Goal: Use online tool/utility: Use online tool/utility

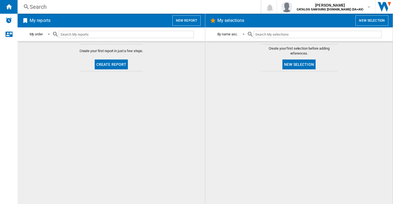
click at [36, 6] on div "Search" at bounding box center [138, 7] width 217 height 8
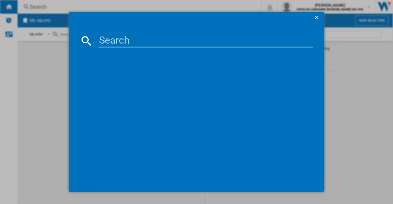
click at [108, 41] on input at bounding box center [206, 40] width 215 height 13
type input "dyson v11"
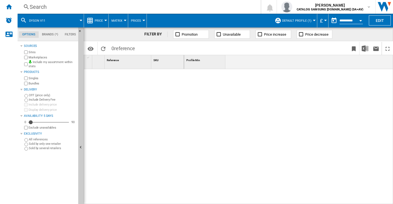
click at [242, 189] on div at bounding box center [288, 136] width 209 height 135
click at [9, 7] on ng-md-icon "Home" at bounding box center [8, 6] width 7 height 7
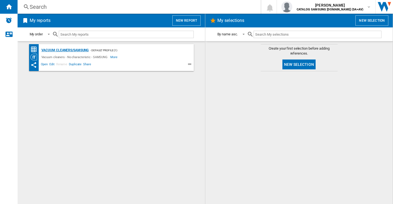
click at [76, 49] on div "Vacuum cleaners/SAMSUNG" at bounding box center [64, 50] width 49 height 7
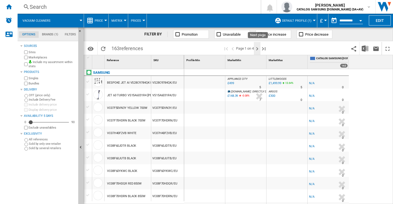
click at [257, 45] on button "Next page" at bounding box center [257, 48] width 7 height 13
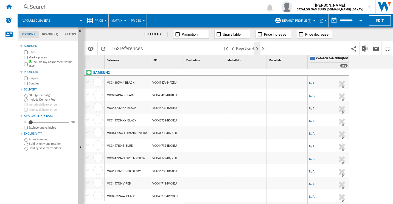
click at [255, 50] on ng-md-icon "Next page" at bounding box center [257, 49] width 7 height 7
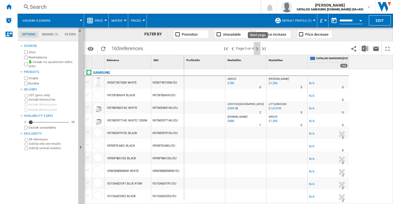
click at [255, 50] on ng-md-icon "Next page" at bounding box center [257, 49] width 7 height 7
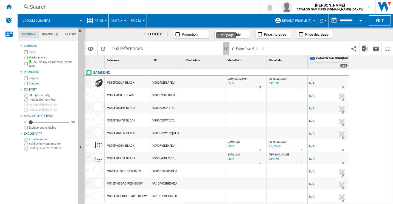
click at [227, 49] on ng-md-icon "First page" at bounding box center [226, 49] width 7 height 7
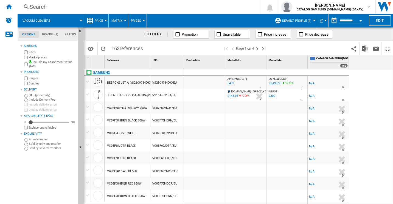
click at [95, 73] on div "SAMSUNG" at bounding box center [101, 72] width 17 height 7
click at [88, 72] on div at bounding box center [88, 72] width 5 height 5
click at [149, 34] on div "FILTER BY" at bounding box center [155, 34] width 23 height 5
click at [13, 8] on div "Home" at bounding box center [9, 7] width 18 height 14
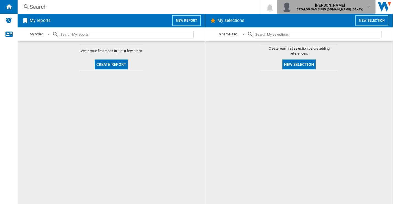
click at [355, 7] on span "[PERSON_NAME]" at bounding box center [330, 4] width 67 height 5
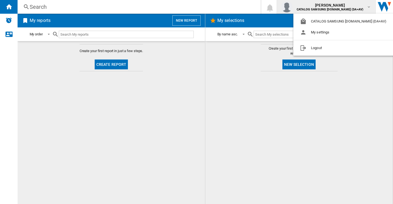
click at [226, 84] on md-backdrop at bounding box center [196, 102] width 393 height 204
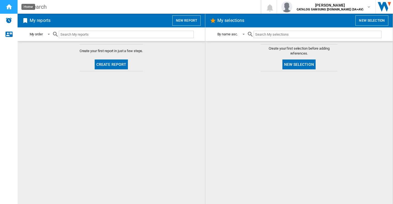
click at [10, 5] on ng-md-icon "Home" at bounding box center [8, 6] width 7 height 7
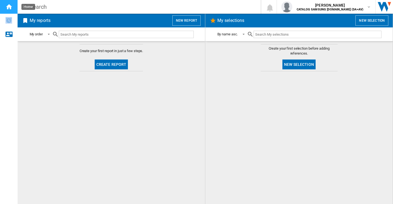
click at [10, 5] on ng-md-icon "Home" at bounding box center [8, 6] width 7 height 7
click at [45, 33] on span at bounding box center [47, 34] width 7 height 5
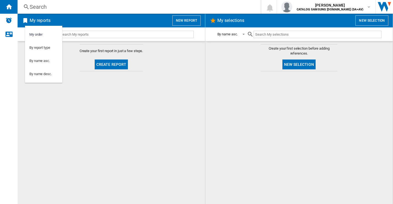
click at [71, 44] on md-backdrop at bounding box center [196, 102] width 393 height 204
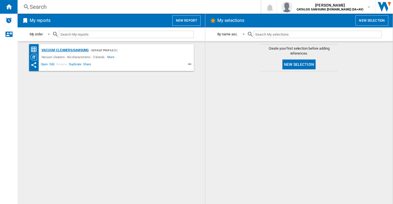
click at [65, 50] on div "Vacuum cleaners/SAMSUNG" at bounding box center [64, 50] width 49 height 7
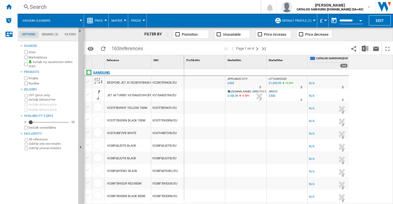
click at [88, 71] on div at bounding box center [88, 72] width 5 height 5
click at [91, 71] on div at bounding box center [88, 72] width 5 height 5
click at [97, 72] on div "SAMSUNG" at bounding box center [101, 72] width 17 height 7
click at [298, 20] on span "Default profile (1)" at bounding box center [296, 21] width 29 height 4
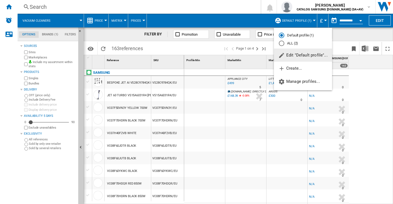
click at [282, 45] on div "ALL (2)" at bounding box center [281, 43] width 5 height 5
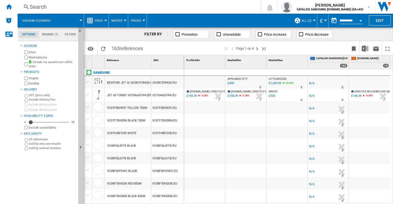
click at [309, 22] on span "ALL (2)" at bounding box center [307, 21] width 10 height 4
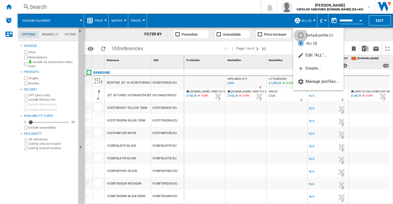
click at [302, 37] on div "Default profile (1)" at bounding box center [300, 35] width 5 height 5
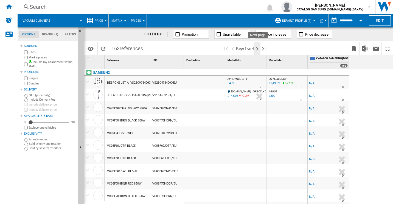
click at [257, 49] on ng-md-icon "Next page" at bounding box center [257, 49] width 7 height 7
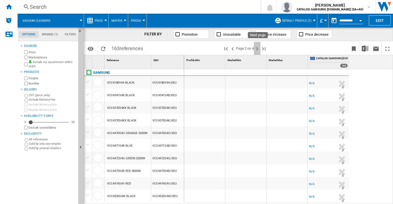
click at [257, 49] on ng-md-icon "Next page" at bounding box center [257, 49] width 7 height 7
click at [49, 34] on md-tab-item "Brands (1)" at bounding box center [50, 34] width 23 height 7
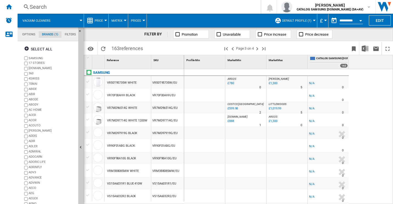
scroll to position [17, 0]
click at [31, 196] on div "+Show all" at bounding box center [49, 198] width 53 height 4
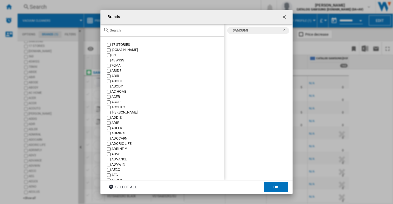
click at [177, 30] on input "text" at bounding box center [166, 30] width 112 height 4
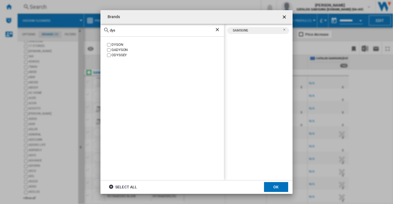
click at [107, 43] on label "DYSON" at bounding box center [165, 44] width 118 height 5
click at [124, 32] on input "dys" at bounding box center [162, 30] width 105 height 4
type input "shark"
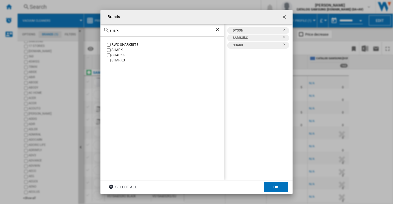
click at [273, 186] on button "OK" at bounding box center [276, 187] width 24 height 10
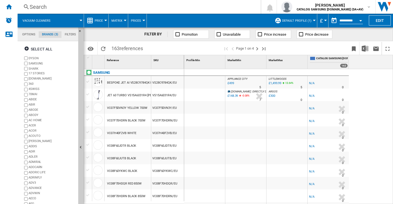
click at [35, 33] on md-tab-item "Options" at bounding box center [29, 34] width 20 height 7
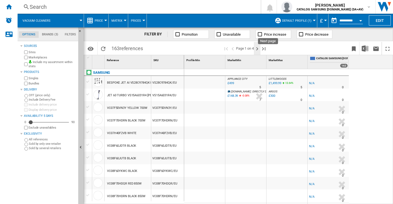
click at [257, 48] on ng-md-icon "Next page" at bounding box center [257, 49] width 7 height 7
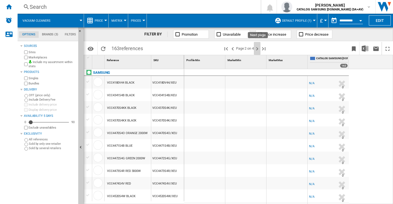
click at [257, 48] on ng-md-icon "Next page" at bounding box center [257, 49] width 7 height 7
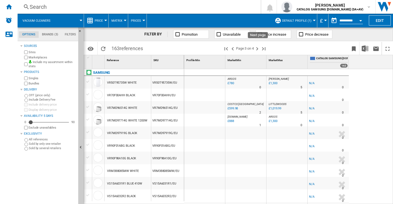
click at [257, 48] on ng-md-icon "Next page" at bounding box center [257, 49] width 7 height 7
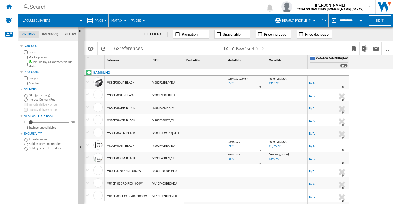
click at [297, 23] on button "Default profile (1)" at bounding box center [298, 21] width 32 height 14
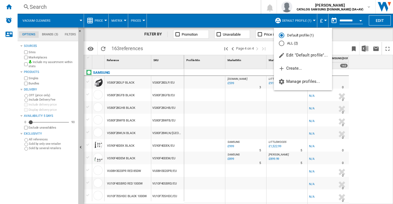
click at [341, 35] on md-backdrop at bounding box center [196, 102] width 393 height 204
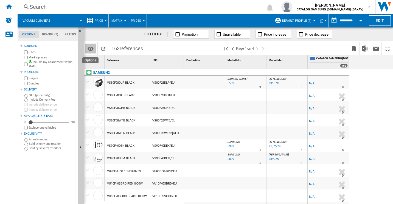
click at [92, 48] on md-icon "Options" at bounding box center [90, 49] width 7 height 7
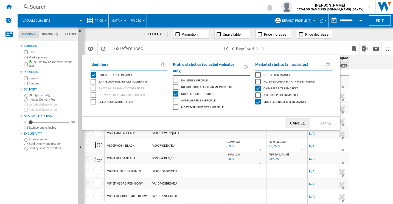
click at [302, 120] on button "Cancel" at bounding box center [298, 123] width 24 height 10
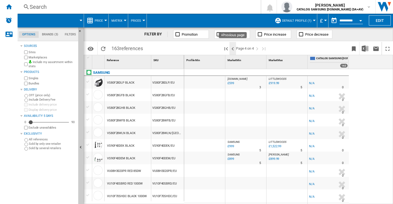
click at [232, 49] on ng-md-icon ">Previous page" at bounding box center [233, 49] width 7 height 7
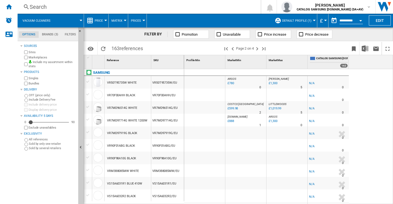
click at [232, 49] on ng-md-icon ">Previous page" at bounding box center [233, 49] width 7 height 7
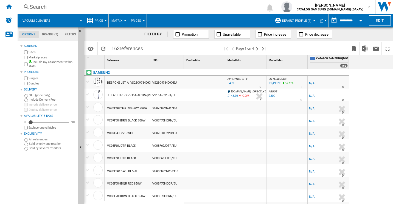
click at [49, 34] on md-tab-item "Brands (3)" at bounding box center [50, 34] width 23 height 7
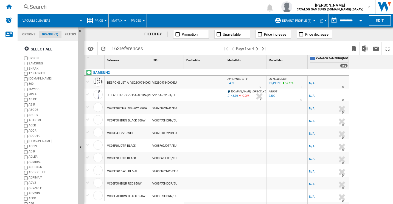
scroll to position [21, 0]
click at [67, 32] on md-tab-item "Filters" at bounding box center [71, 34] width 18 height 7
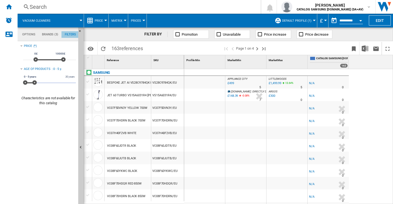
scroll to position [35, 0]
click at [55, 34] on md-tab-item "Brands (3)" at bounding box center [50, 34] width 23 height 7
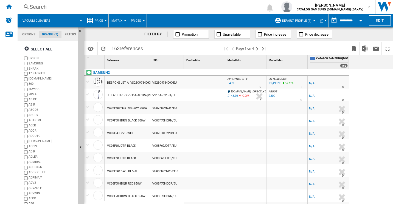
scroll to position [21, 0]
click at [32, 34] on md-tab-item "Options" at bounding box center [29, 34] width 20 height 7
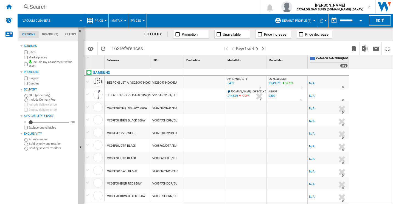
scroll to position [6, 0]
click at [33, 70] on div "Products" at bounding box center [50, 72] width 52 height 4
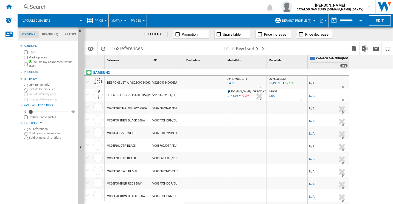
click at [33, 70] on div "Products" at bounding box center [50, 72] width 52 height 4
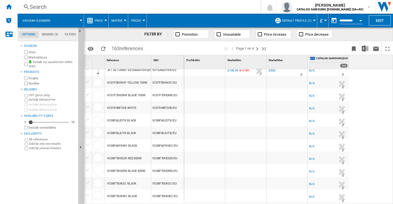
scroll to position [0, 0]
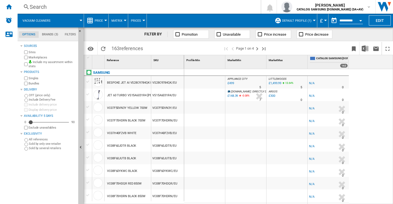
click at [52, 32] on md-tab-item "Brands (3)" at bounding box center [50, 34] width 23 height 7
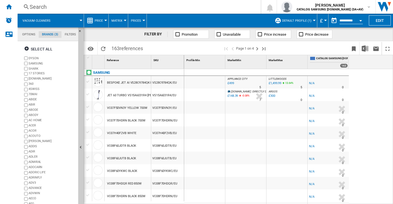
click at [105, 18] on button "Price" at bounding box center [100, 21] width 11 height 14
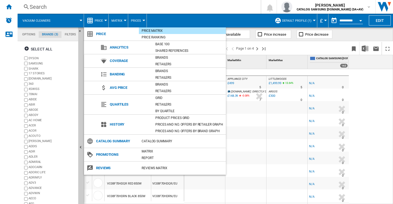
click at [105, 18] on md-backdrop at bounding box center [196, 102] width 393 height 204
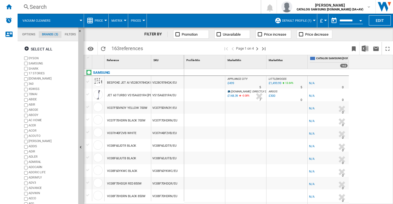
click at [126, 19] on md-menu "Matrix Matrix Ranking" at bounding box center [118, 21] width 19 height 14
click at [122, 23] on button "Matrix" at bounding box center [119, 21] width 14 height 14
click at [125, 19] on md-backdrop at bounding box center [196, 102] width 393 height 204
click at [386, 47] on ng-md-icon "Maximize" at bounding box center [387, 49] width 7 height 7
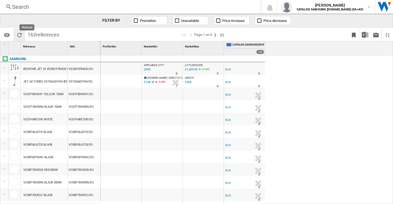
click at [18, 32] on ng-md-icon "Reload" at bounding box center [19, 35] width 7 height 7
click at [387, 36] on ng-md-icon "Restore" at bounding box center [387, 35] width 7 height 7
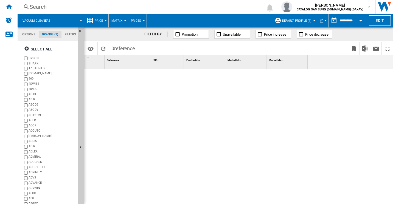
click at [67, 36] on md-tab-item "Filters" at bounding box center [71, 34] width 18 height 7
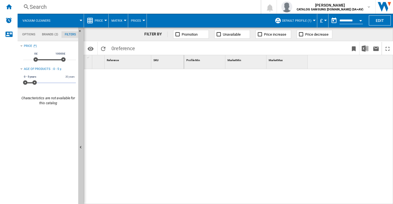
click at [26, 31] on md-tabs-canvas "Options Brands (2) Filters Options Brands (2) Filters" at bounding box center [51, 34] width 66 height 14
click at [27, 35] on md-tab-item "Options" at bounding box center [29, 34] width 20 height 7
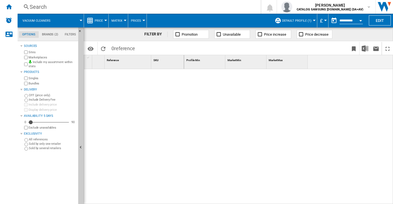
click at [47, 33] on md-tab-item "Brands (2)" at bounding box center [50, 34] width 23 height 7
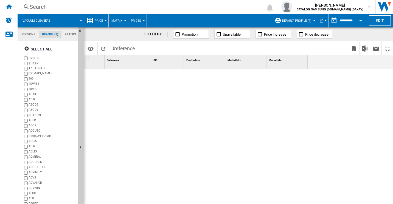
scroll to position [21, 0]
click at [81, 28] on button "Hide" at bounding box center [81, 32] width 7 height 10
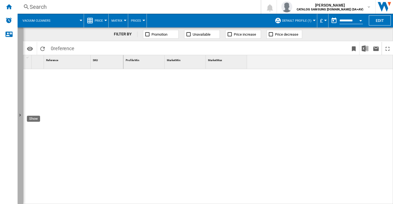
click at [21, 100] on button "Show" at bounding box center [20, 115] width 5 height 177
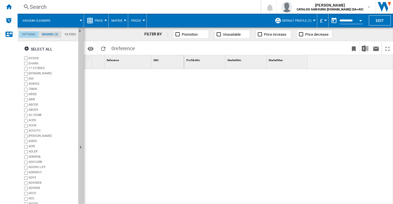
click at [32, 36] on md-tab-item "Options" at bounding box center [29, 34] width 20 height 7
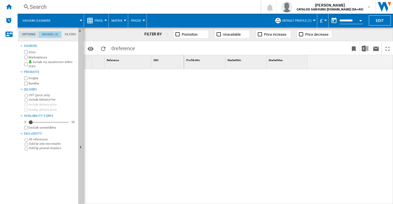
click at [43, 34] on md-tab-item "Brands (2)" at bounding box center [50, 34] width 23 height 7
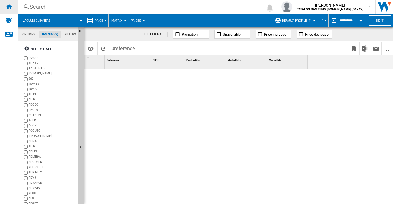
click at [13, 7] on div "Home" at bounding box center [9, 7] width 18 height 14
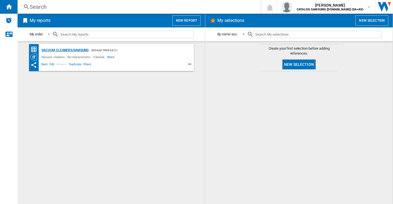
click at [71, 49] on div "Vacuum cleaners/SAMSUNG" at bounding box center [64, 50] width 49 height 7
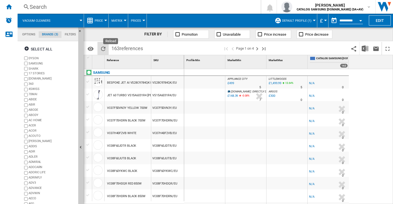
click at [104, 47] on ng-md-icon "Reload" at bounding box center [103, 49] width 7 height 7
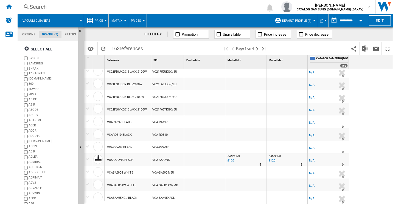
scroll to position [386, 0]
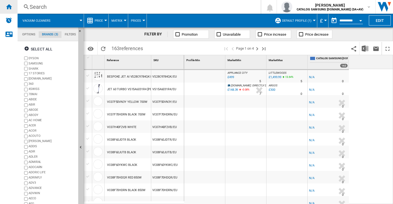
click at [12, 7] on div "Home" at bounding box center [9, 7] width 18 height 14
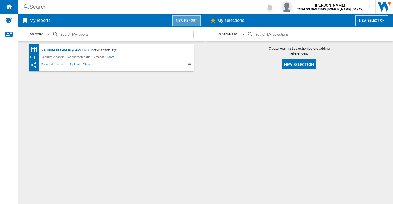
click at [190, 20] on button "New report" at bounding box center [186, 20] width 28 height 10
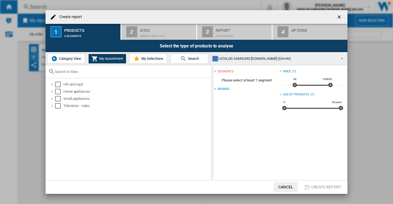
click at [73, 54] on button "Category View" at bounding box center [66, 59] width 38 height 10
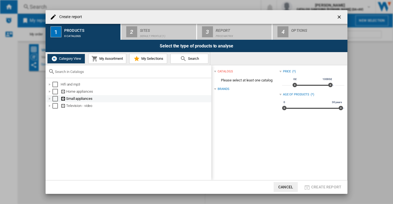
click at [50, 97] on div at bounding box center [49, 98] width 5 height 5
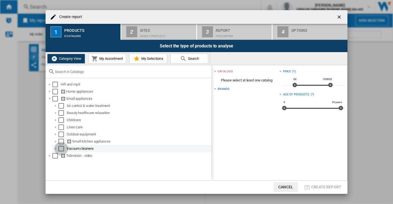
click at [59, 149] on div "Select" at bounding box center [60, 148] width 5 height 5
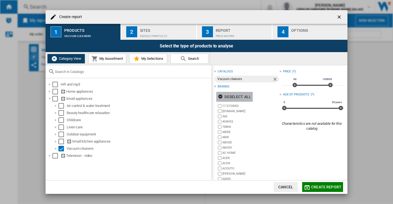
click at [224, 95] on ng-md-icon "button" at bounding box center [221, 97] width 7 height 7
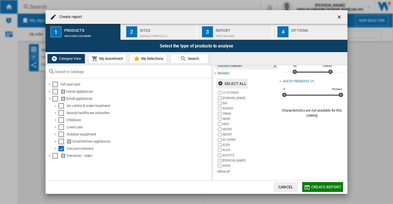
click at [225, 171] on div "+Show all" at bounding box center [248, 172] width 62 height 4
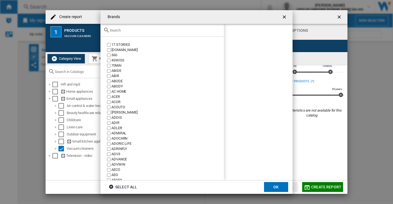
click at [169, 30] on input "Brands 17 ..." at bounding box center [166, 30] width 112 height 4
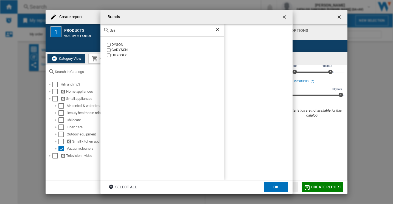
type input "dys"
click at [116, 43] on div "DYSON" at bounding box center [168, 44] width 113 height 5
click at [219, 29] on ng-md-icon "Clear search" at bounding box center [218, 30] width 7 height 7
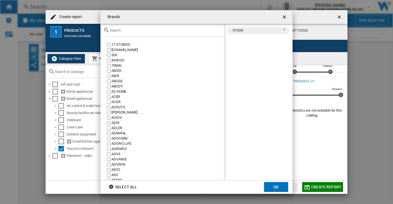
click at [182, 30] on input "Brands 17 ..." at bounding box center [166, 30] width 112 height 4
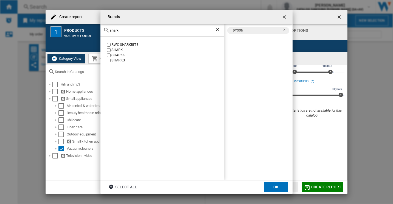
click at [118, 50] on div "SHARK" at bounding box center [168, 50] width 113 height 5
click at [159, 32] on div "shark" at bounding box center [163, 30] width 124 height 13
click at [146, 33] on div "shark" at bounding box center [163, 30] width 124 height 13
drag, startPoint x: 146, startPoint y: 33, endPoint x: 128, endPoint y: 31, distance: 17.9
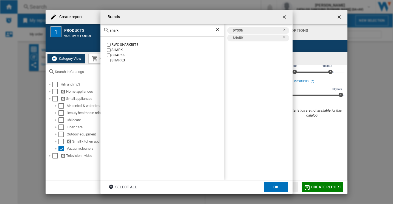
click at [128, 31] on div "shark" at bounding box center [163, 30] width 124 height 13
click at [128, 31] on input "shark" at bounding box center [162, 30] width 105 height 4
type input "[PERSON_NAME]"
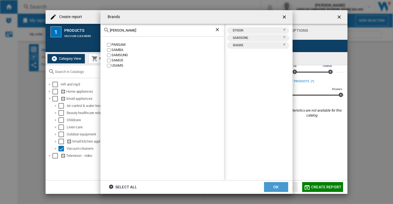
click at [277, 186] on button "OK" at bounding box center [276, 187] width 24 height 10
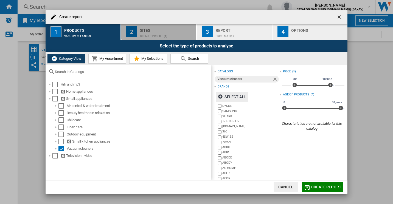
click at [184, 32] on div "Default profile (1)" at bounding box center [167, 35] width 54 height 6
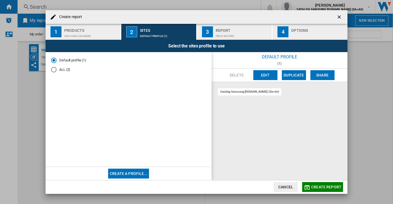
click at [271, 76] on button "Edit" at bounding box center [265, 75] width 24 height 10
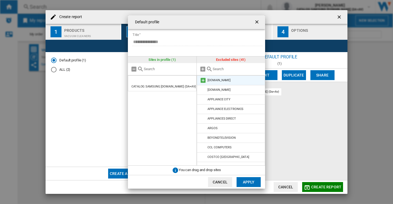
click at [205, 78] on md-icon at bounding box center [203, 80] width 7 height 7
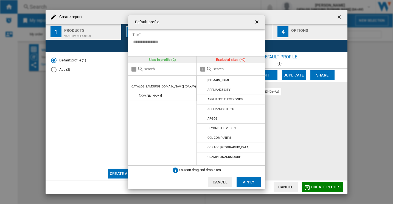
click at [205, 78] on md-icon at bounding box center [203, 80] width 7 height 7
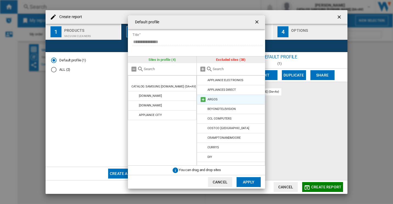
click at [204, 100] on md-icon at bounding box center [203, 99] width 7 height 7
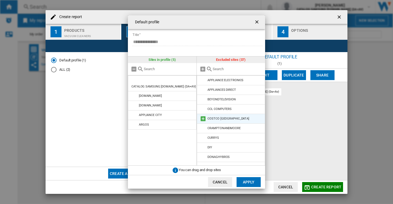
click at [204, 117] on md-icon at bounding box center [203, 119] width 7 height 7
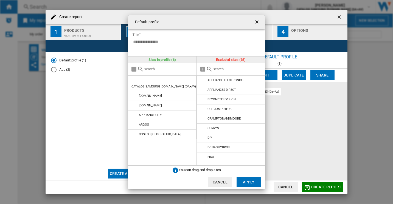
click at [204, 117] on md-icon at bounding box center [203, 119] width 7 height 7
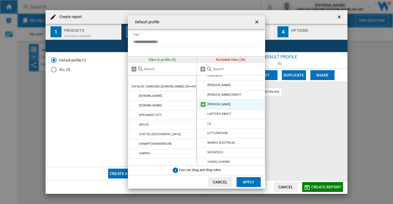
click at [201, 102] on md-icon at bounding box center [203, 104] width 7 height 7
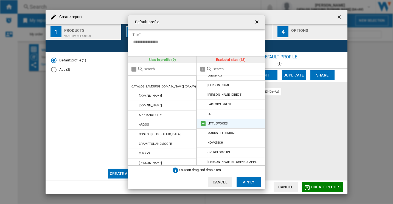
click at [202, 122] on md-icon at bounding box center [203, 124] width 7 height 7
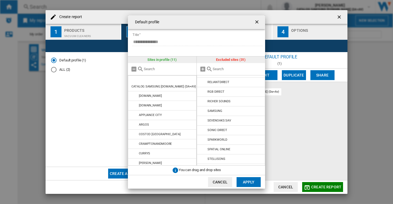
scroll to position [208, 0]
click at [203, 150] on md-icon at bounding box center [203, 151] width 7 height 7
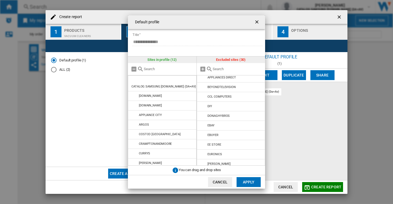
scroll to position [0, 0]
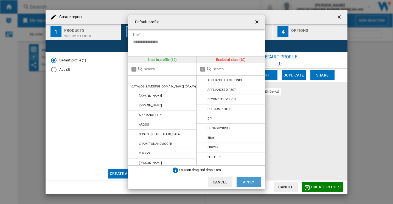
click at [251, 178] on button "Apply" at bounding box center [249, 182] width 24 height 10
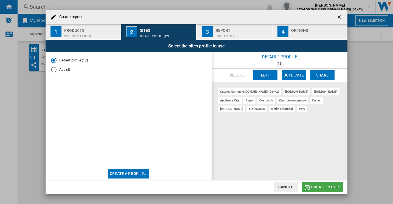
click at [317, 188] on span "Create report" at bounding box center [326, 187] width 30 height 4
